Goal: Book appointment/travel/reservation

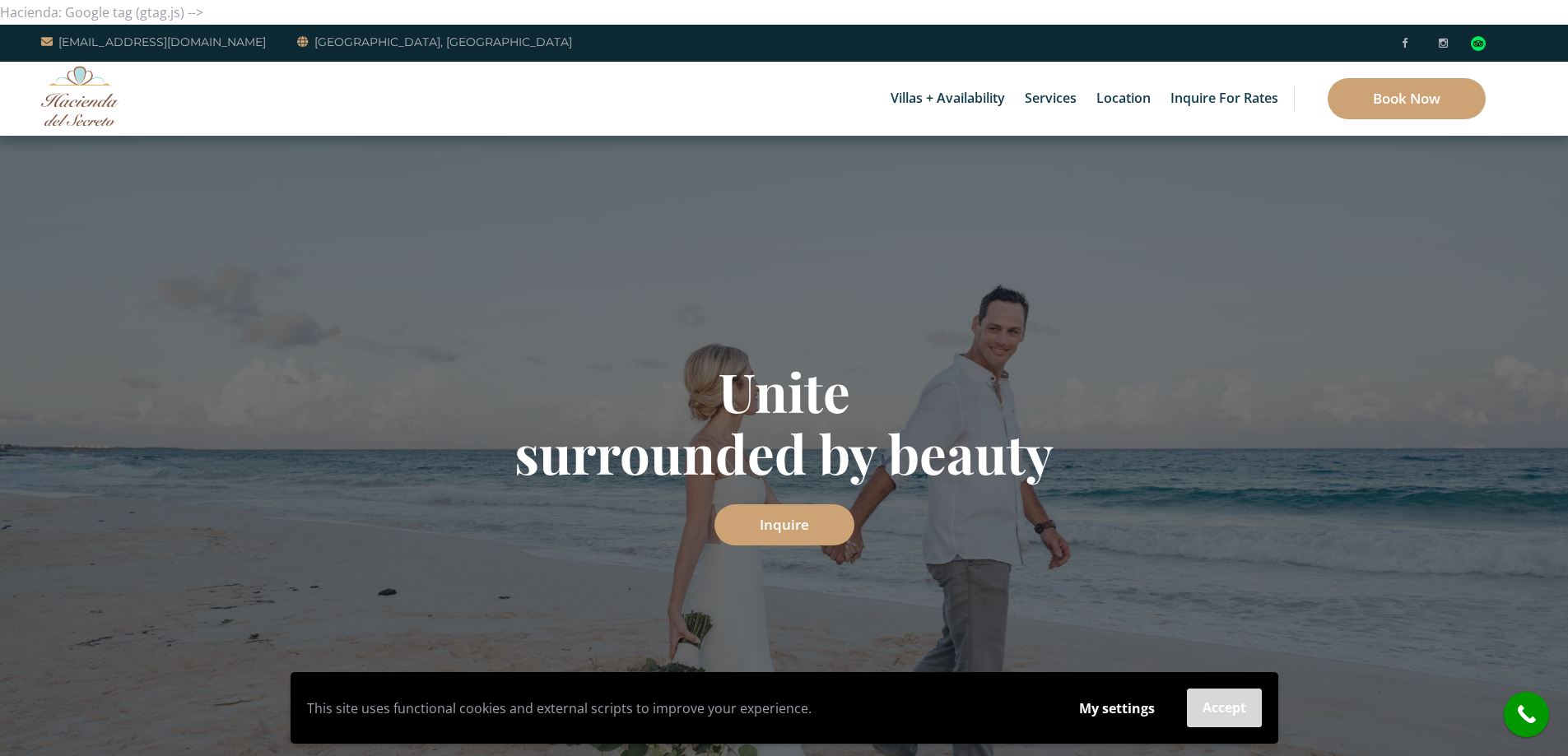
click at [1235, 709] on button "Accept" at bounding box center [1225, 708] width 75 height 38
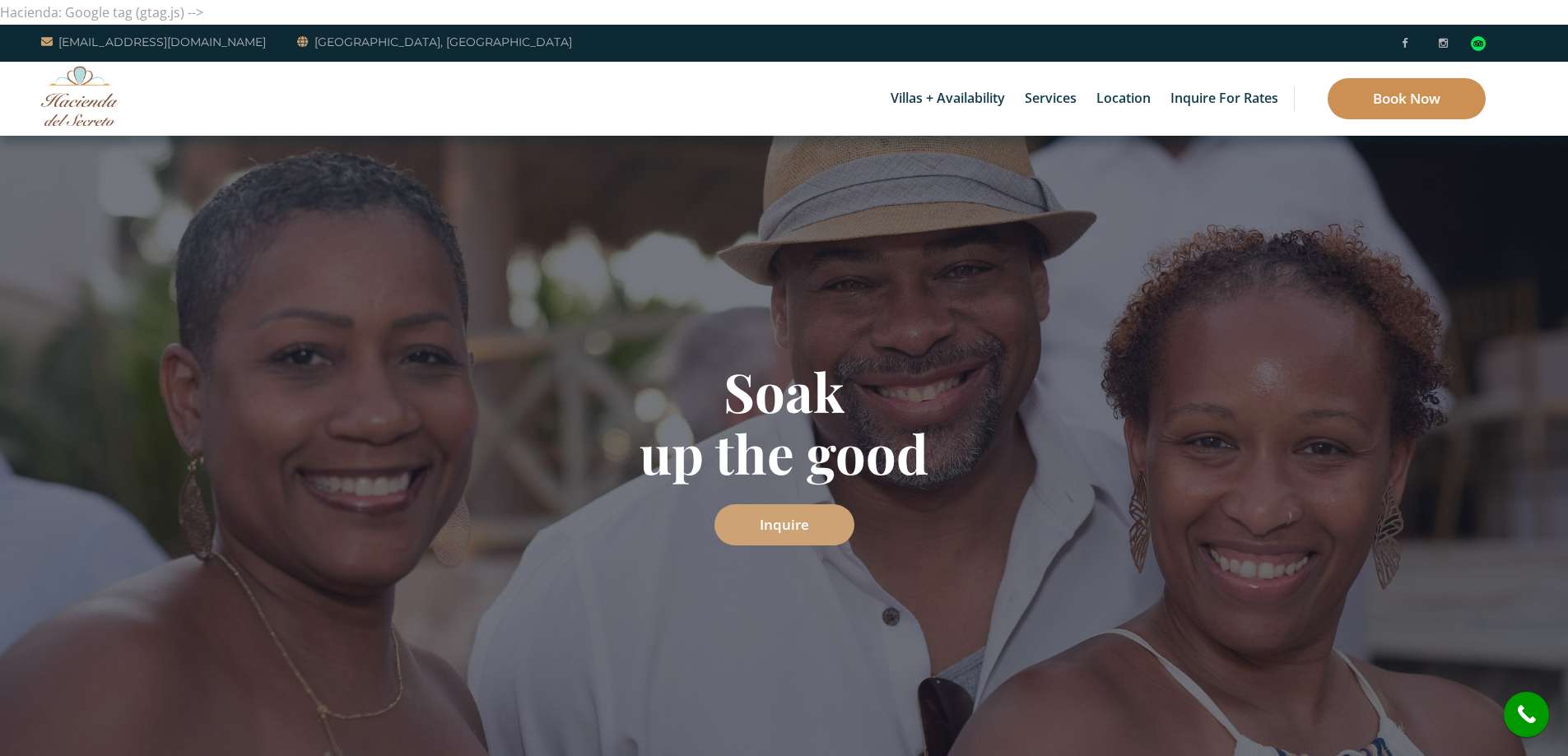
click at [1405, 100] on link "Book Now" at bounding box center [1407, 98] width 158 height 41
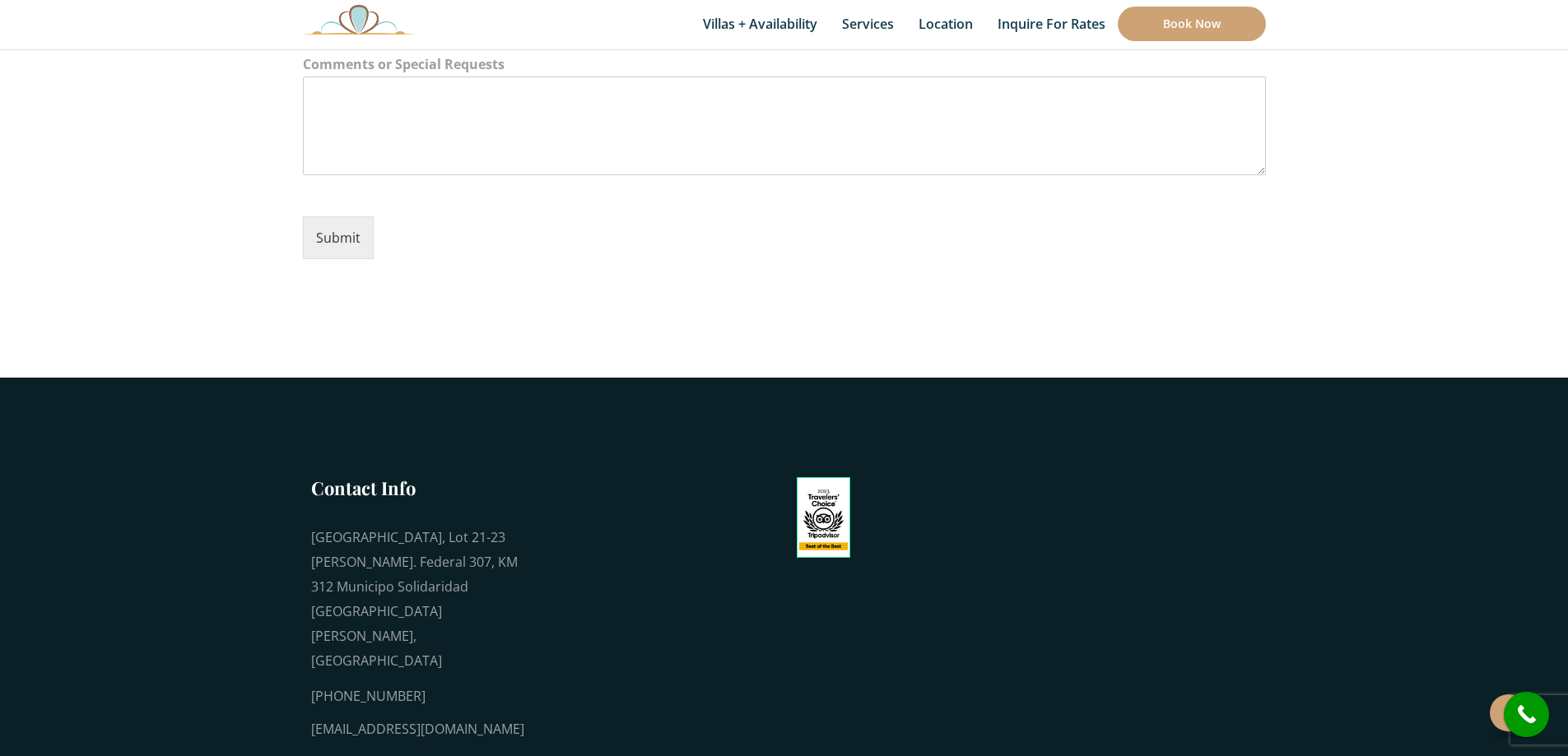
scroll to position [2388, 0]
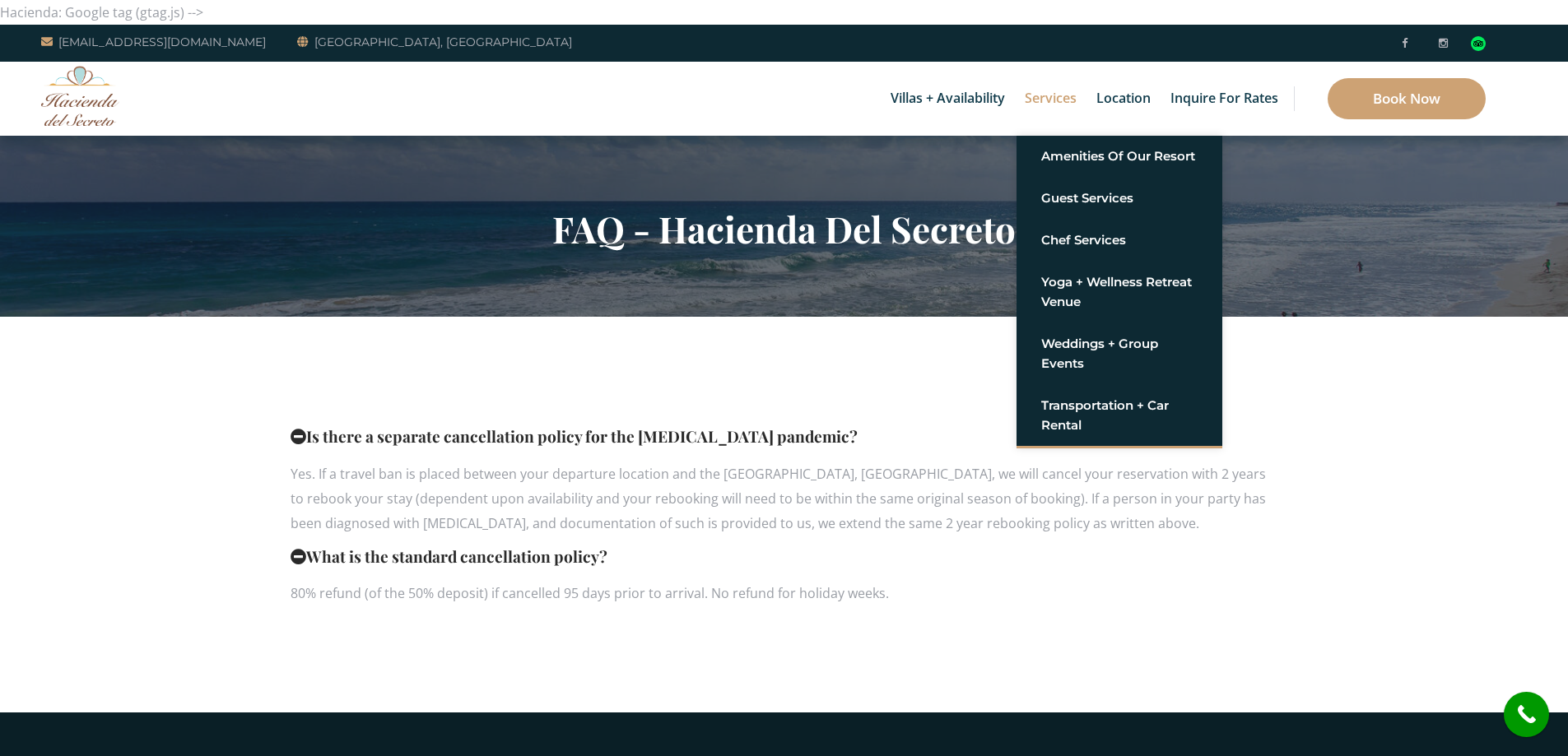
click at [1055, 116] on link "Services" at bounding box center [1051, 98] width 68 height 74
click at [1047, 98] on link "Services" at bounding box center [1051, 98] width 68 height 74
click at [1112, 203] on link "Guest Services" at bounding box center [1120, 198] width 157 height 30
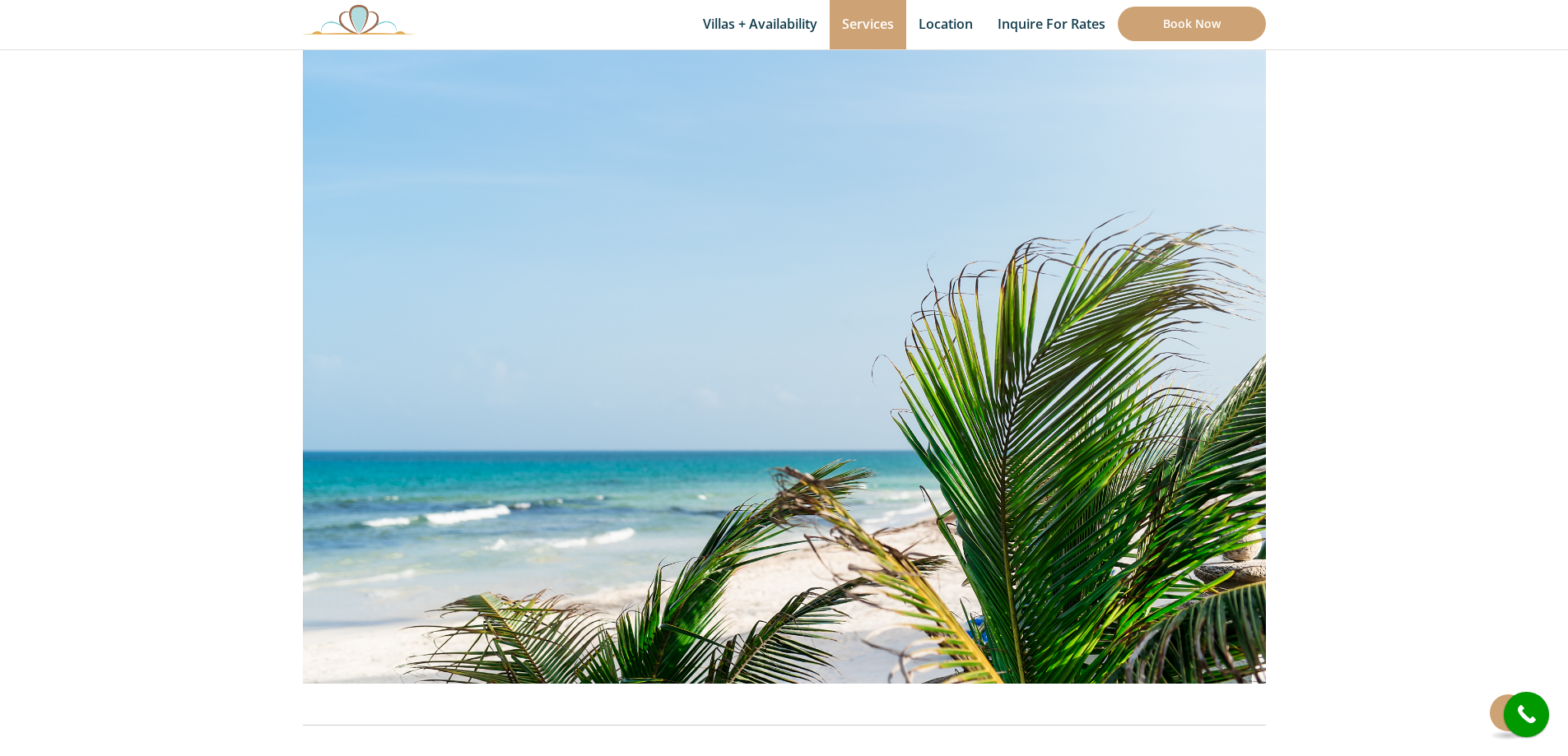
scroll to position [210, 0]
